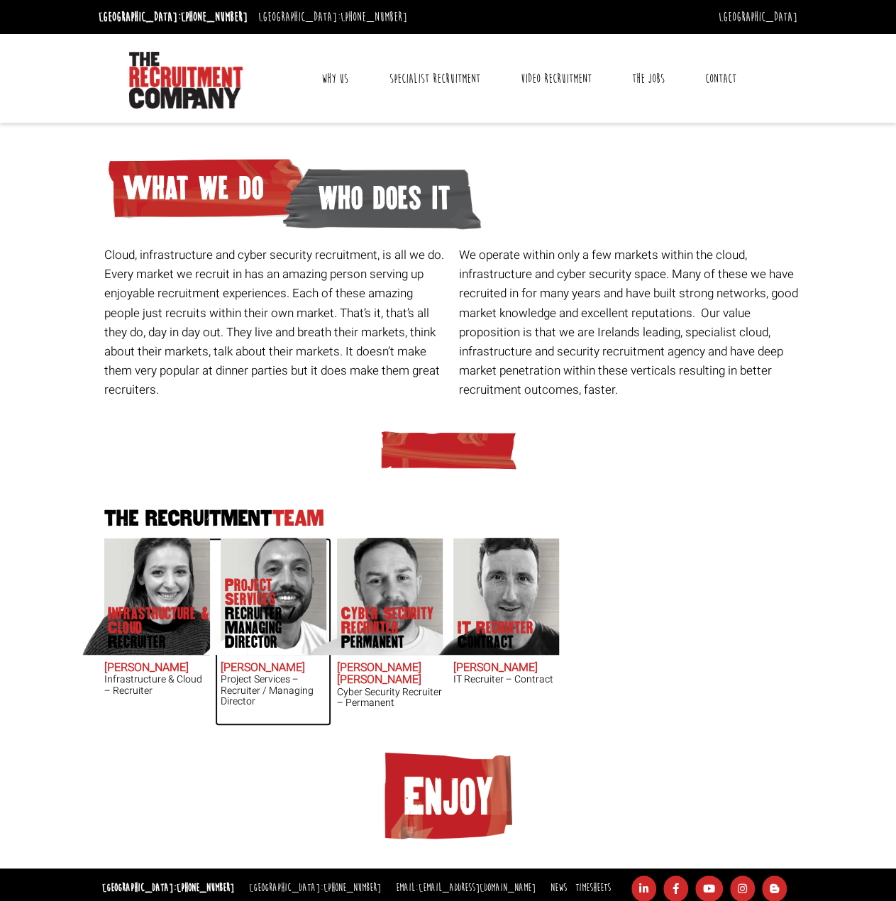
click at [278, 670] on h2 "Chris Pelow" at bounding box center [274, 668] width 106 height 13
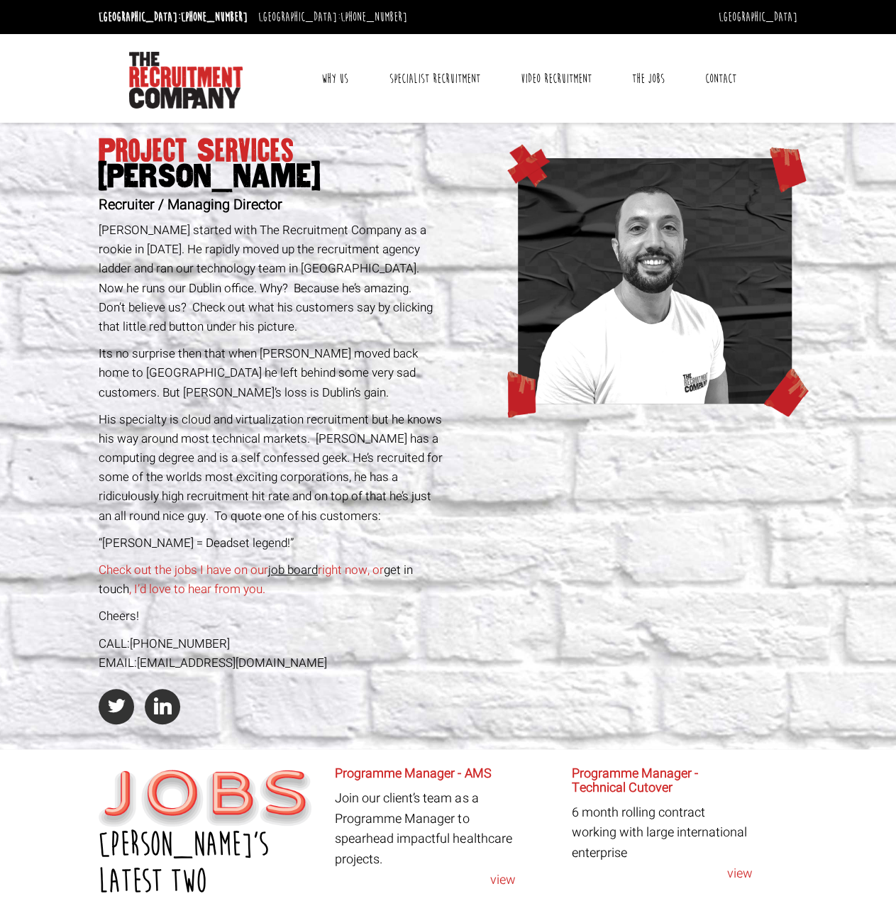
click at [740, 79] on link "Contact" at bounding box center [720, 78] width 52 height 35
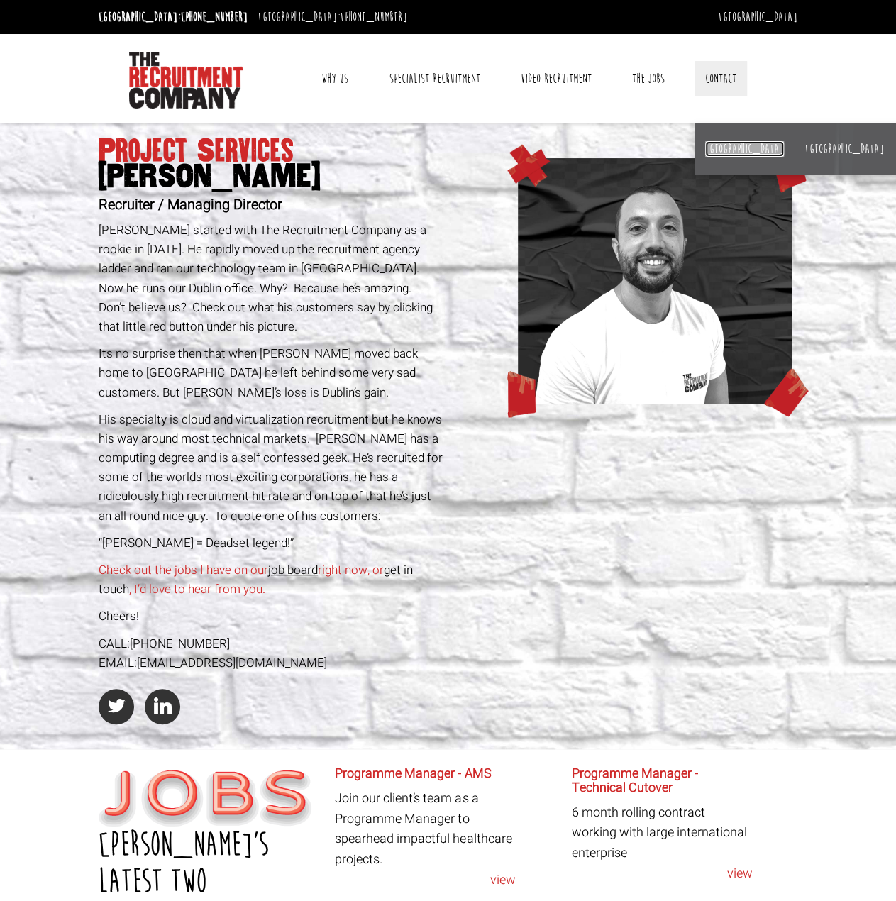
click at [726, 148] on link "[GEOGRAPHIC_DATA]" at bounding box center [744, 149] width 79 height 16
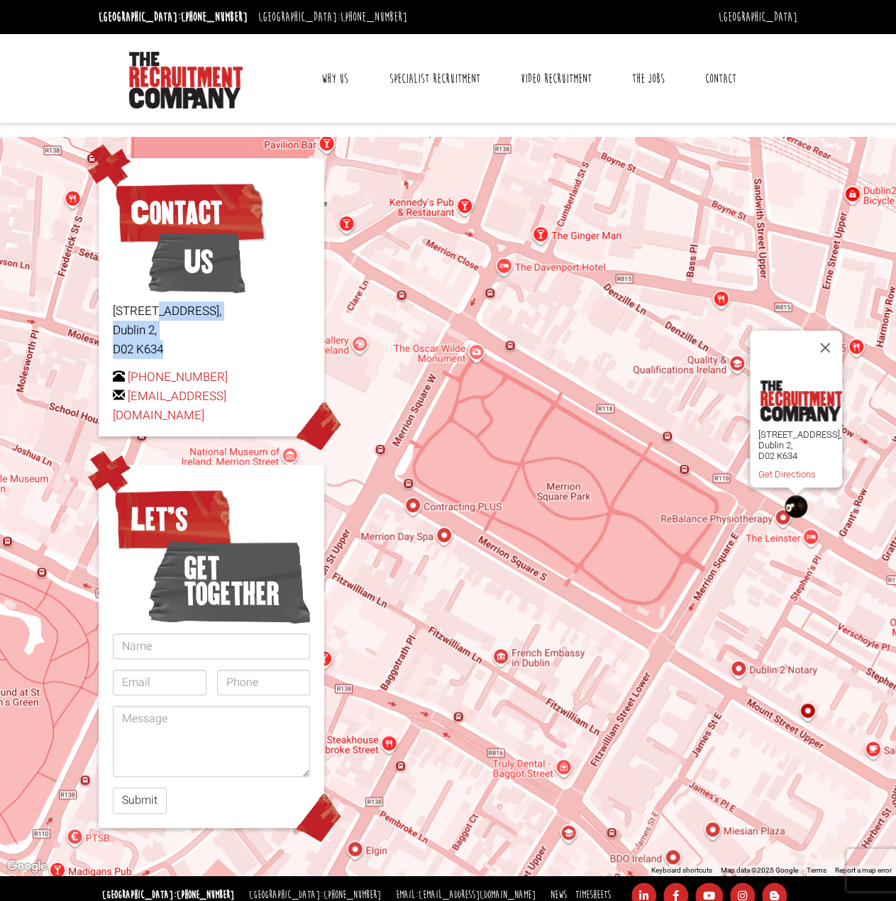
drag, startPoint x: 106, startPoint y: 310, endPoint x: 172, endPoint y: 351, distance: 77.1
click at [172, 351] on div "Contact Us 62 Lower Mount Street, Dublin 2, D02 K634 +353 1 697 2548 hello@ther…" at bounding box center [212, 297] width 226 height 278
copy p "62 Lower Mount Street, Dublin 2, D02 K634"
